Goal: Check status: Check status

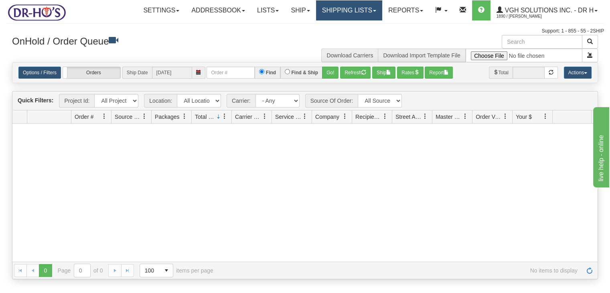
click at [337, 12] on link "Shipping lists" at bounding box center [349, 10] width 66 height 20
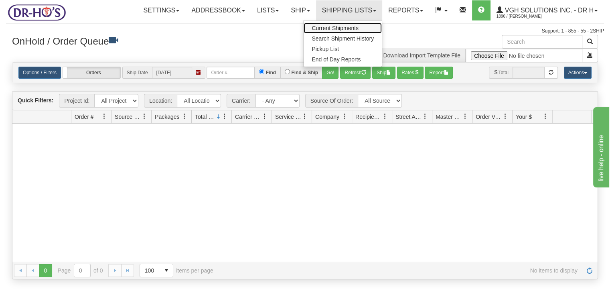
click at [334, 28] on span "Current Shipments" at bounding box center [335, 28] width 47 height 6
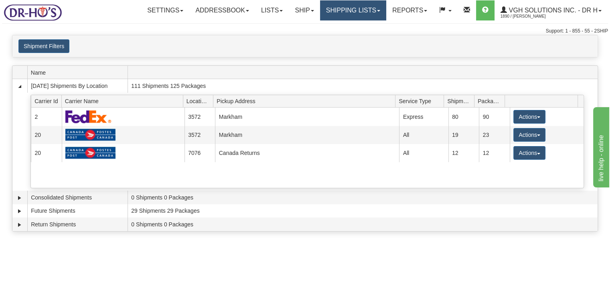
click at [354, 16] on link "Shipping lists" at bounding box center [353, 10] width 66 height 20
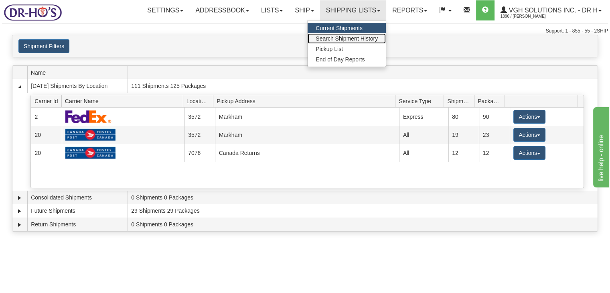
click at [340, 37] on span "Search Shipment History" at bounding box center [347, 38] width 62 height 6
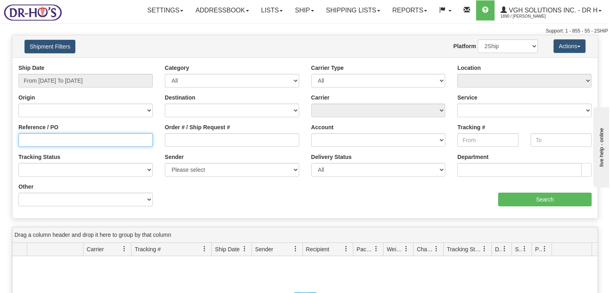
click at [29, 140] on input "Reference / PO" at bounding box center [85, 140] width 134 height 14
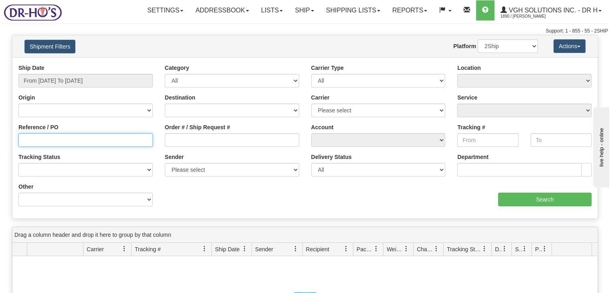
paste input "1206264"
type input "1206264"
drag, startPoint x: 34, startPoint y: 138, endPoint x: 49, endPoint y: 138, distance: 15.3
click at [47, 138] on input "1206264" at bounding box center [85, 140] width 134 height 14
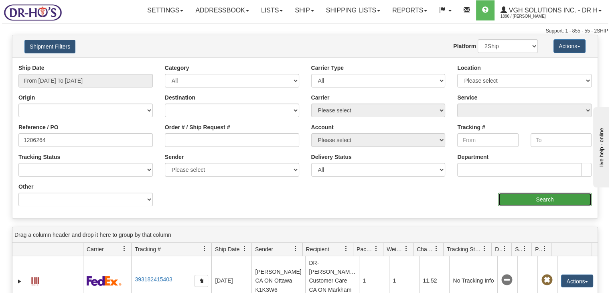
click at [507, 199] on input "Search" at bounding box center [544, 200] width 93 height 14
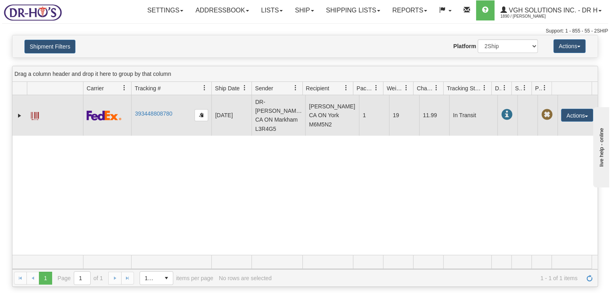
click at [36, 112] on span at bounding box center [35, 116] width 8 height 8
